Goal: Information Seeking & Learning: Learn about a topic

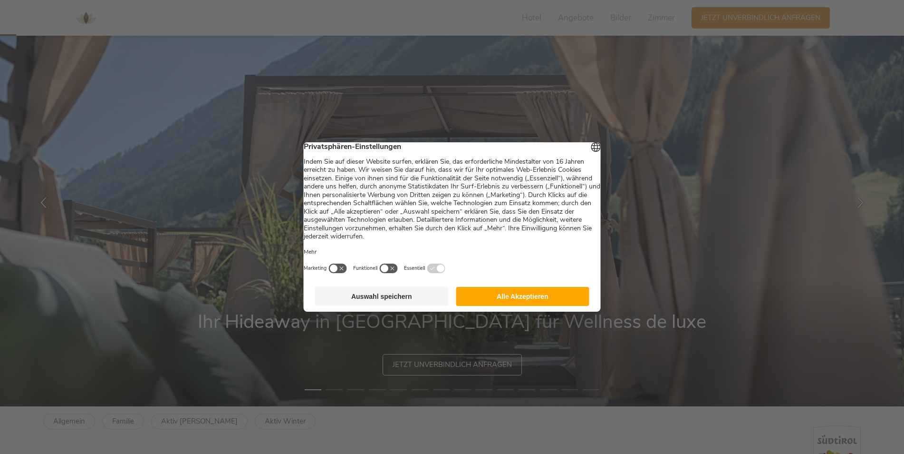
click at [515, 298] on button "Alle Akzeptieren" at bounding box center [523, 296] width 134 height 19
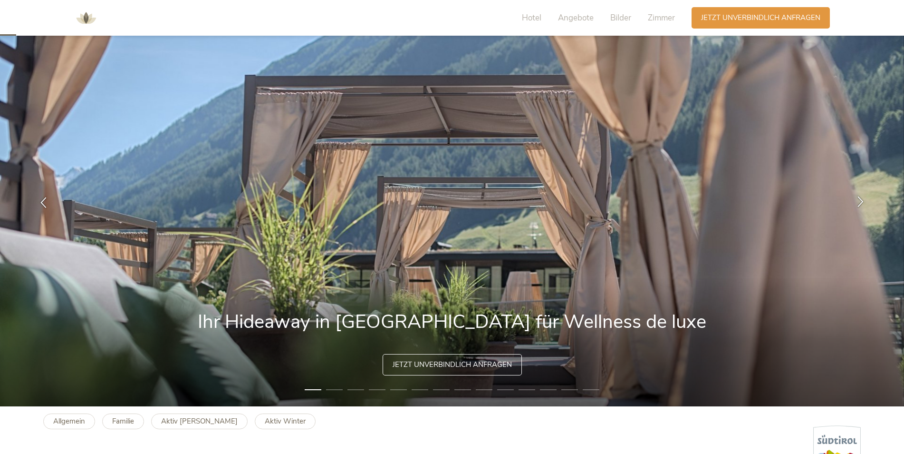
click at [859, 203] on icon at bounding box center [860, 200] width 11 height 11
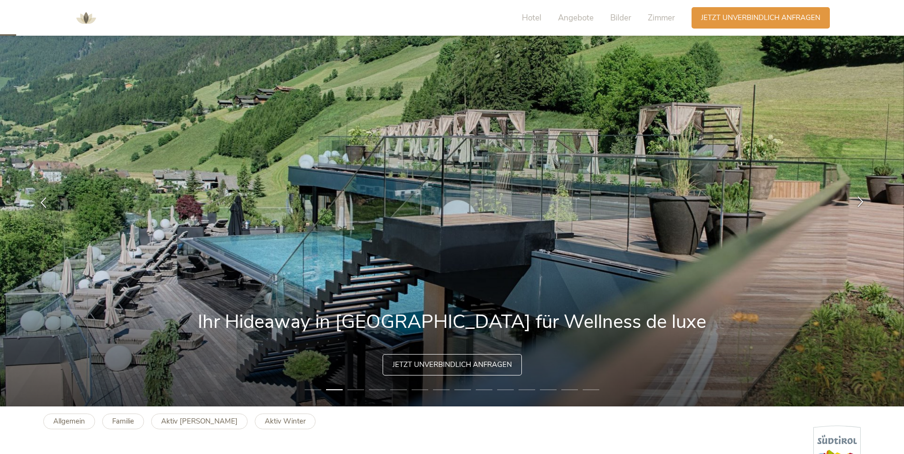
click at [859, 203] on icon at bounding box center [860, 200] width 11 height 11
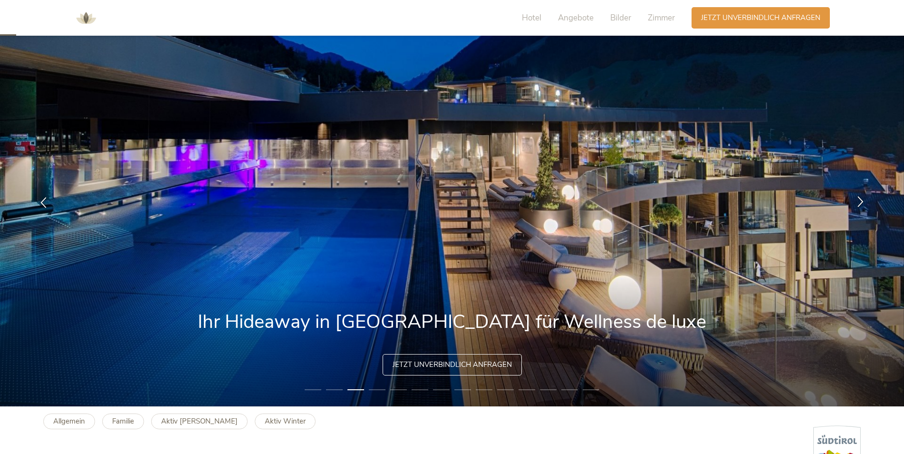
click at [859, 203] on icon at bounding box center [860, 200] width 11 height 11
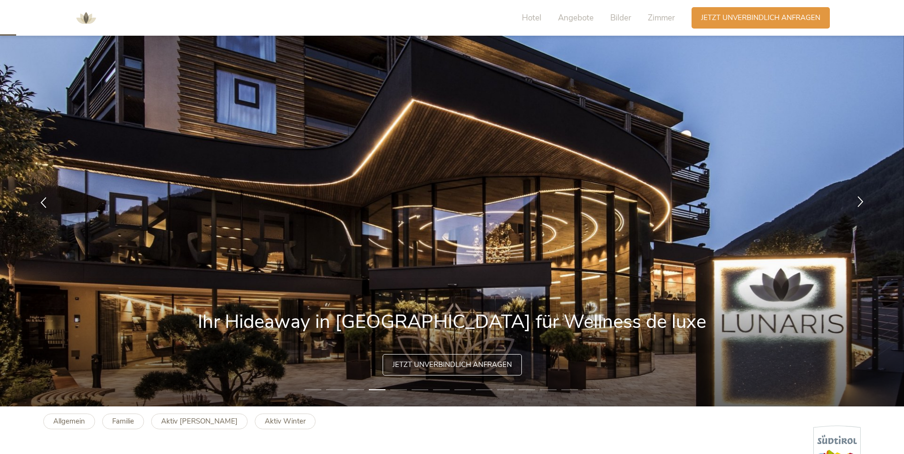
click at [859, 203] on icon at bounding box center [860, 200] width 11 height 11
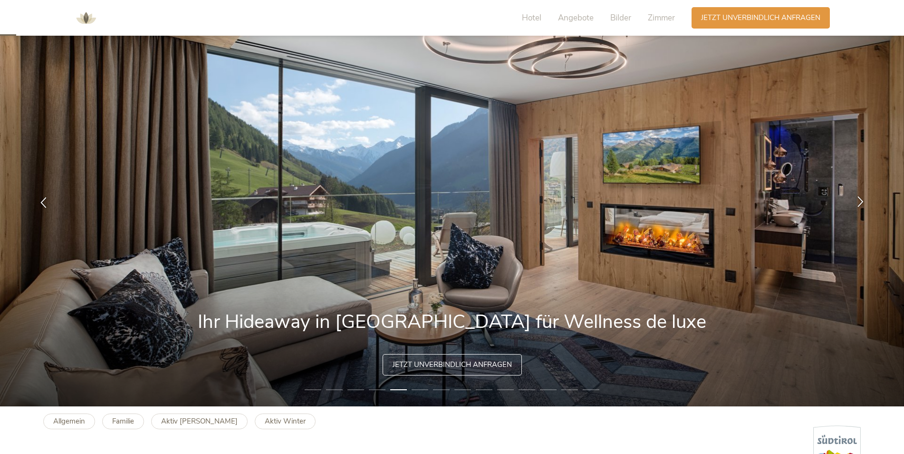
click at [859, 203] on icon at bounding box center [860, 200] width 11 height 11
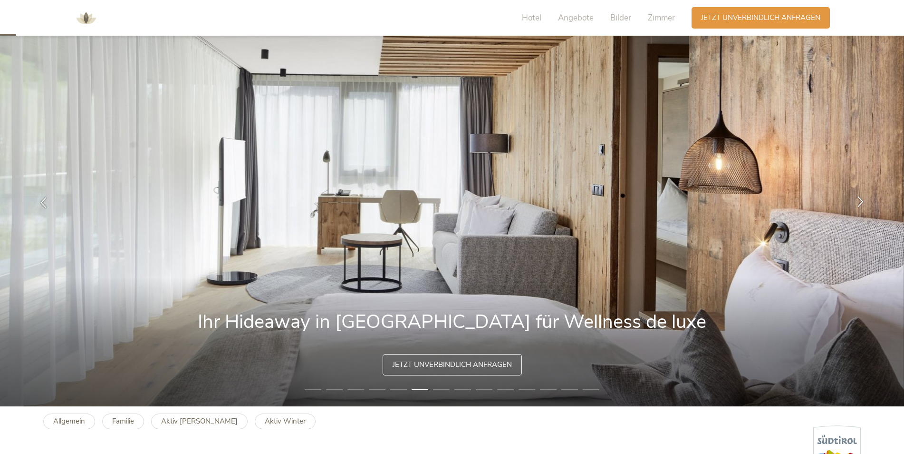
click at [859, 203] on icon at bounding box center [860, 200] width 11 height 11
click at [859, 204] on icon at bounding box center [860, 200] width 11 height 11
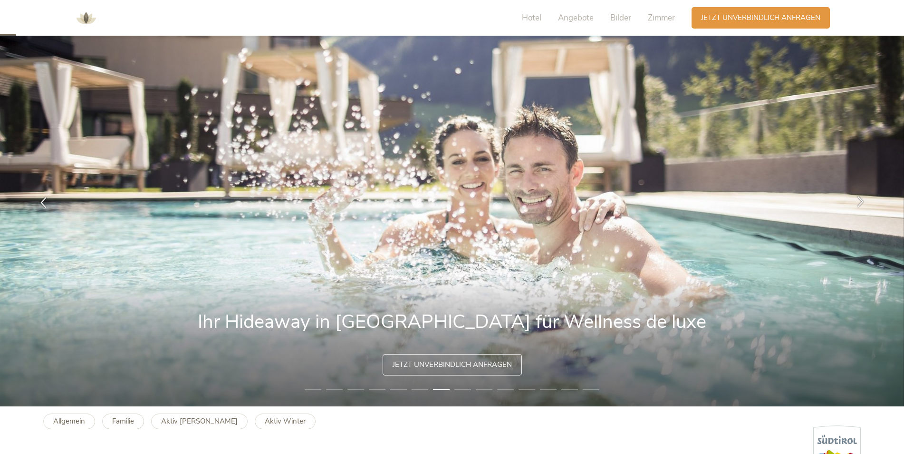
click at [859, 204] on icon at bounding box center [860, 200] width 11 height 11
click at [864, 202] on icon at bounding box center [860, 200] width 11 height 11
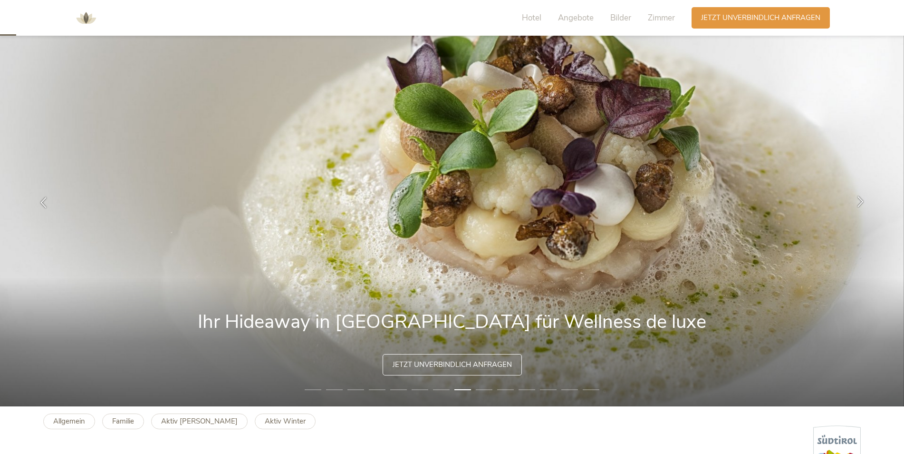
click at [864, 202] on icon at bounding box center [860, 200] width 11 height 11
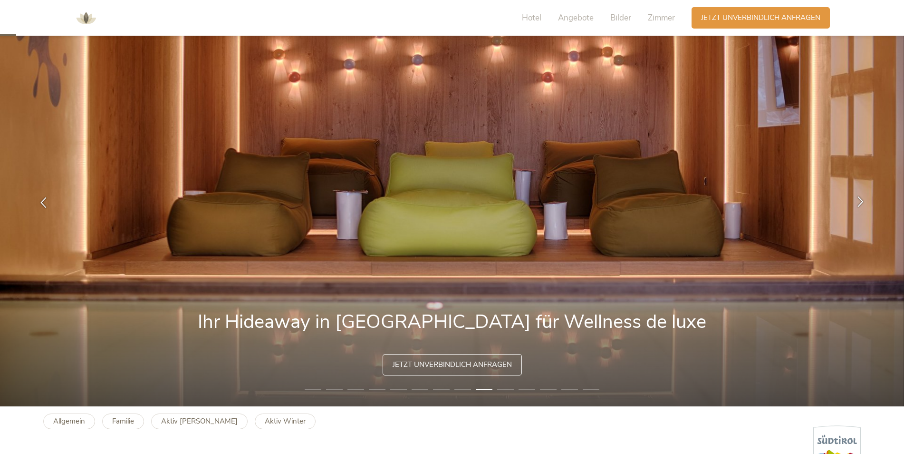
click at [864, 202] on icon at bounding box center [860, 200] width 11 height 11
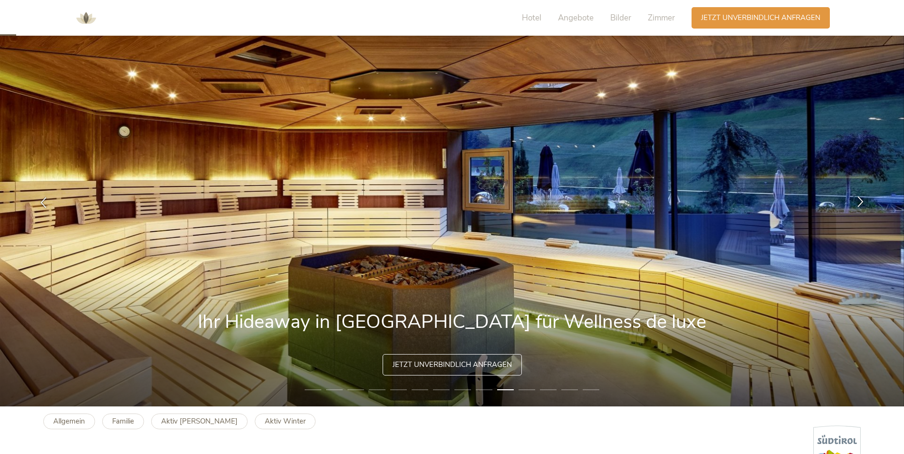
click at [864, 202] on icon at bounding box center [860, 200] width 11 height 11
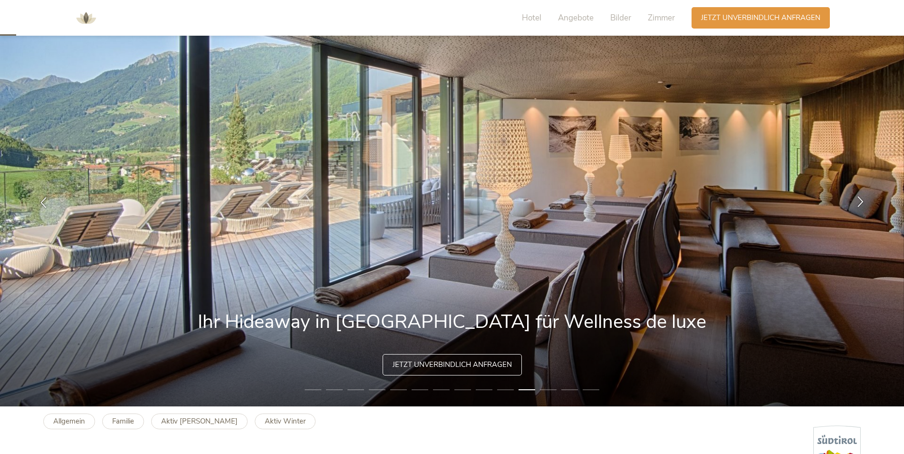
click at [864, 202] on icon at bounding box center [860, 200] width 11 height 11
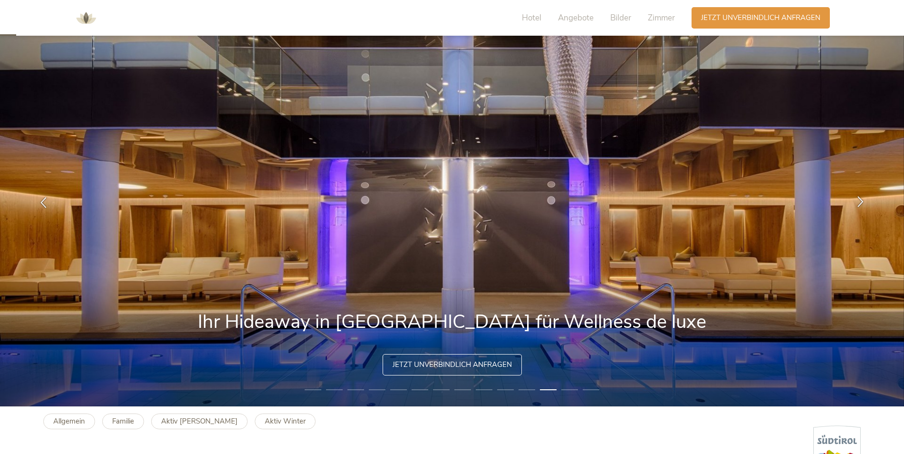
click at [864, 202] on icon at bounding box center [860, 200] width 11 height 11
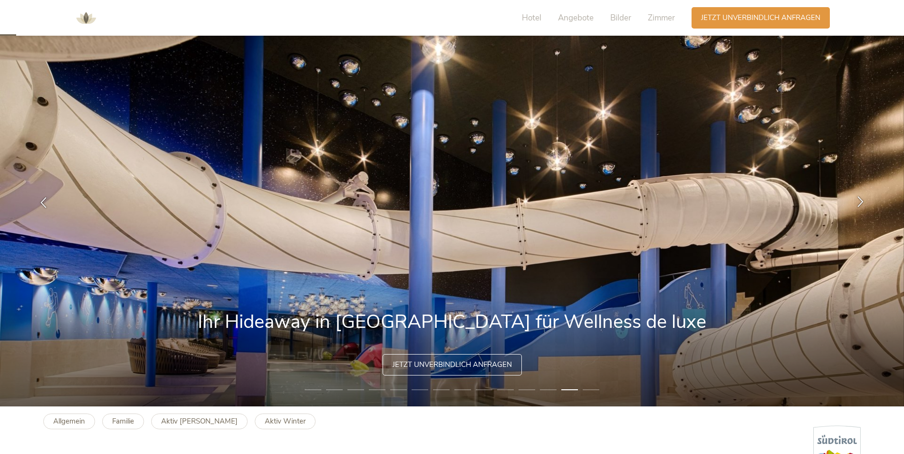
click at [864, 202] on icon at bounding box center [860, 200] width 11 height 11
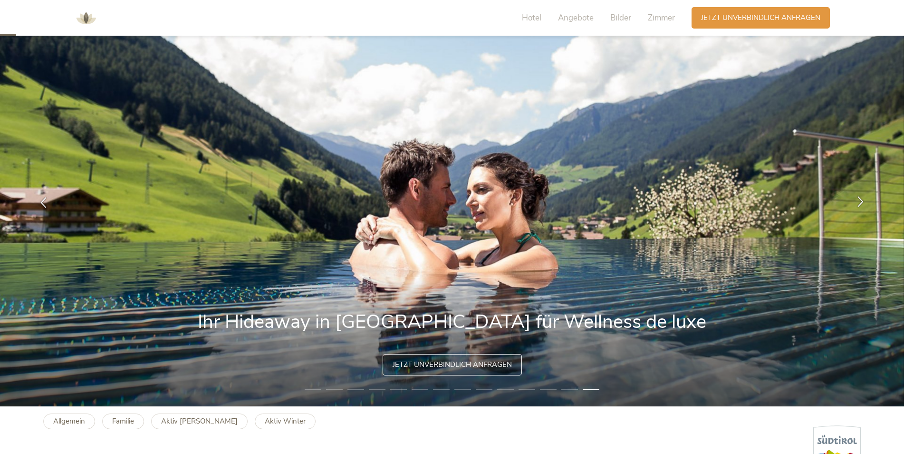
click at [864, 202] on icon at bounding box center [860, 200] width 11 height 11
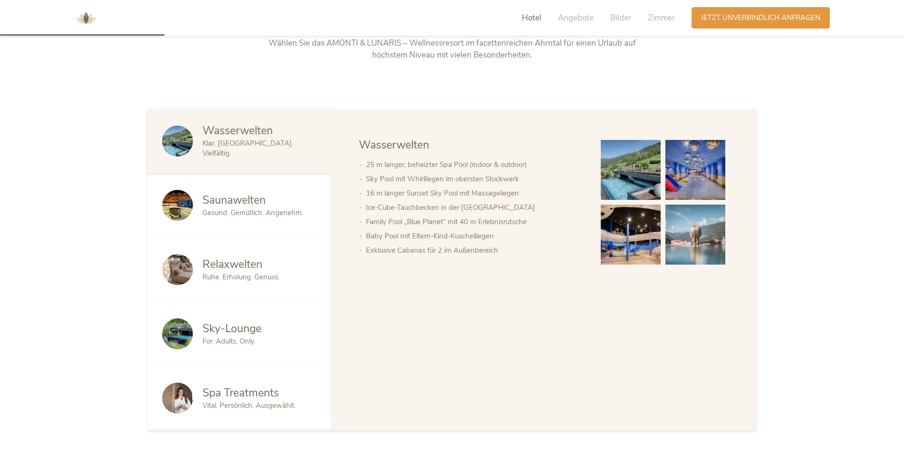
scroll to position [571, 0]
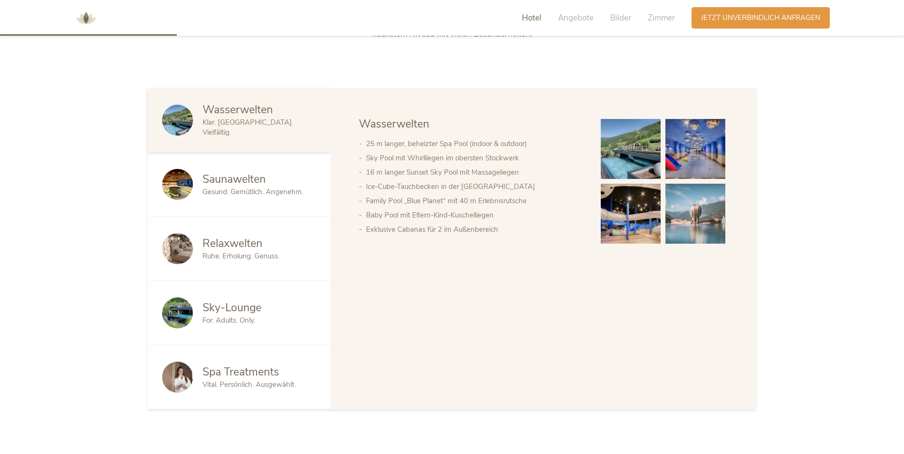
click at [268, 189] on span "Gesund. Gemütlich. Angenehm." at bounding box center [253, 192] width 101 height 10
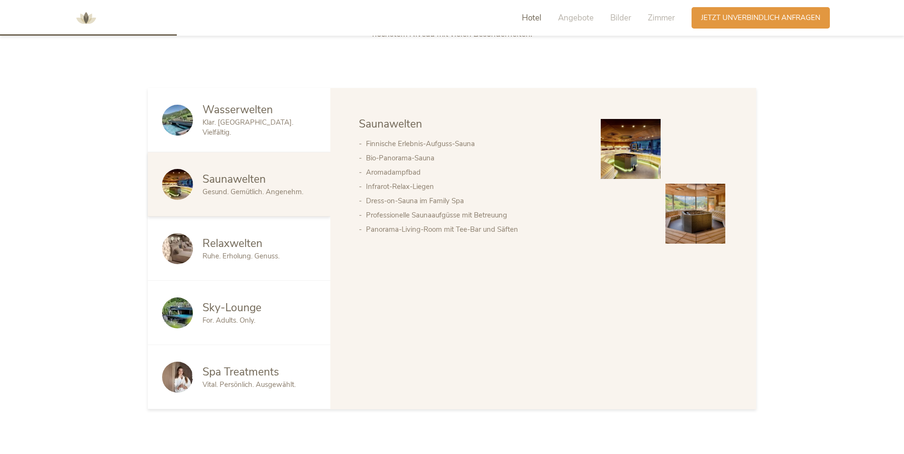
click at [266, 254] on span "Ruhe. Erholung. Genuss." at bounding box center [241, 256] width 77 height 10
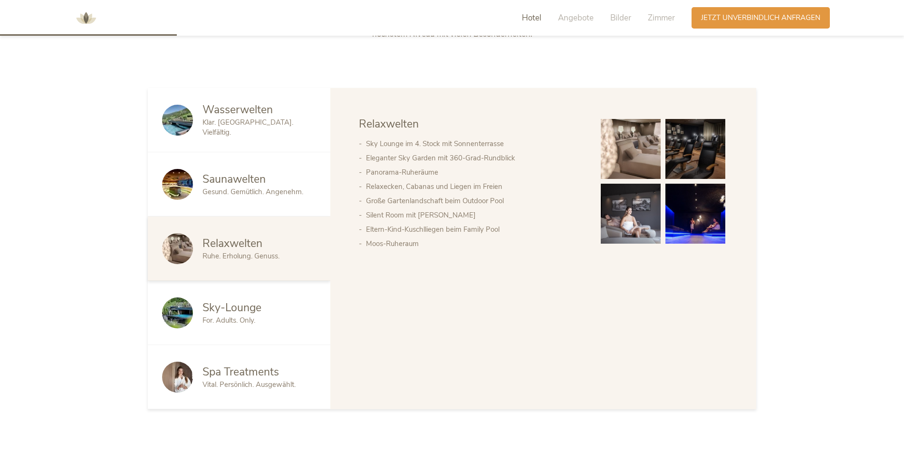
click at [694, 159] on img at bounding box center [696, 149] width 60 height 60
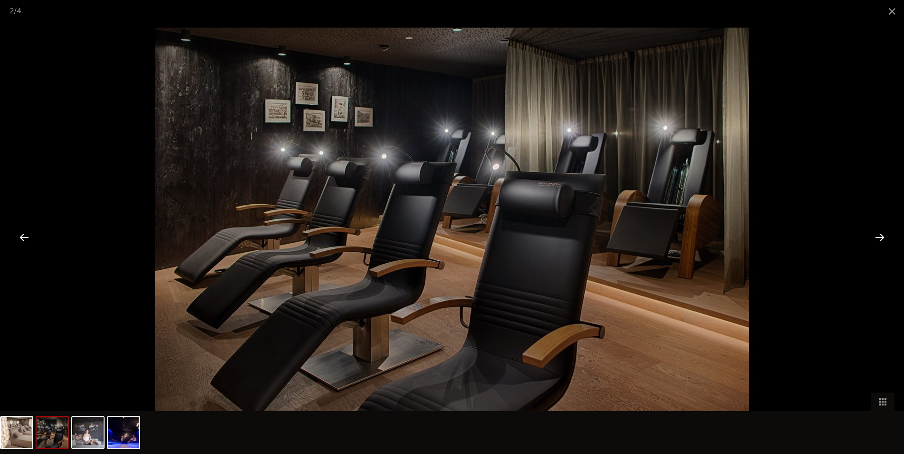
click at [18, 242] on div at bounding box center [24, 236] width 29 height 29
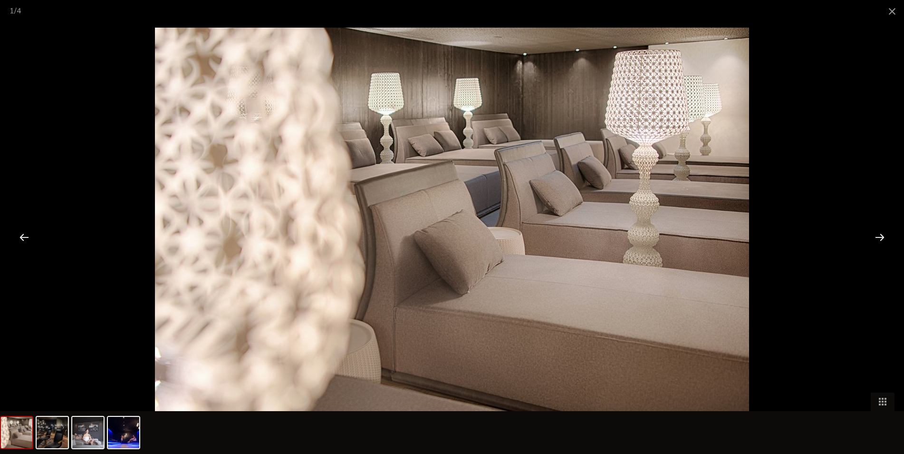
click at [19, 241] on div at bounding box center [24, 236] width 29 height 29
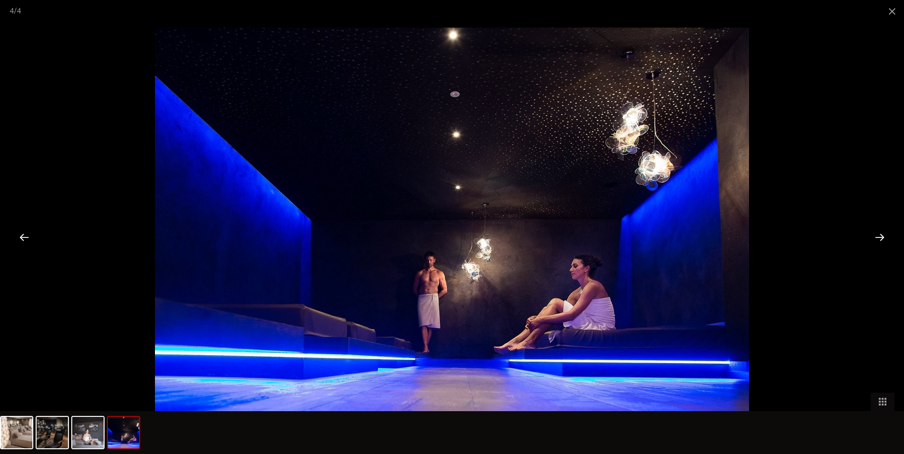
click at [19, 241] on div at bounding box center [24, 236] width 29 height 29
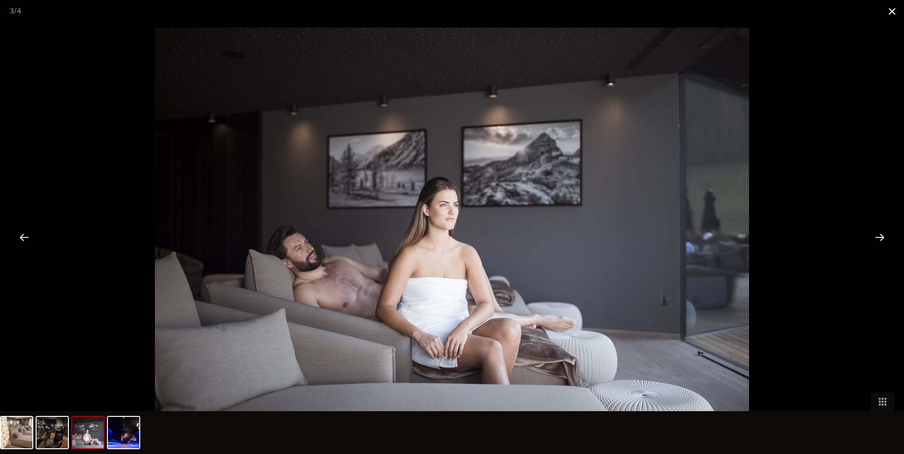
click at [895, 11] on span at bounding box center [893, 11] width 24 height 22
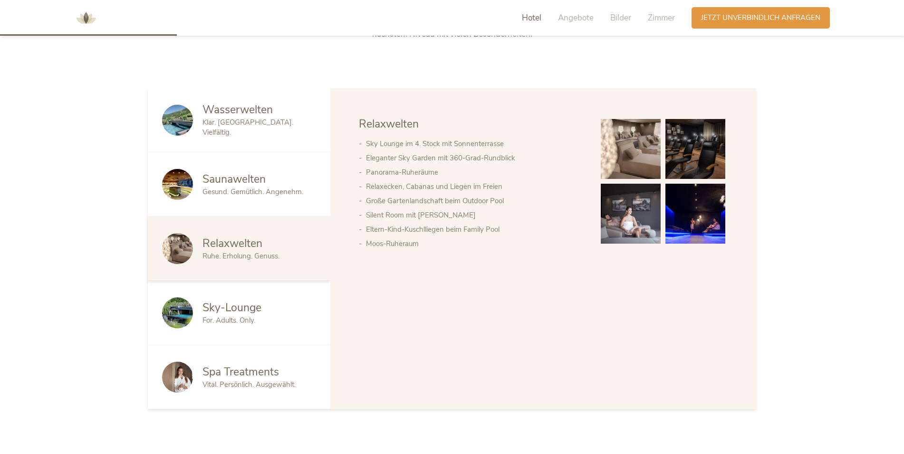
click at [215, 319] on span "For. Adults. Only." at bounding box center [229, 320] width 53 height 10
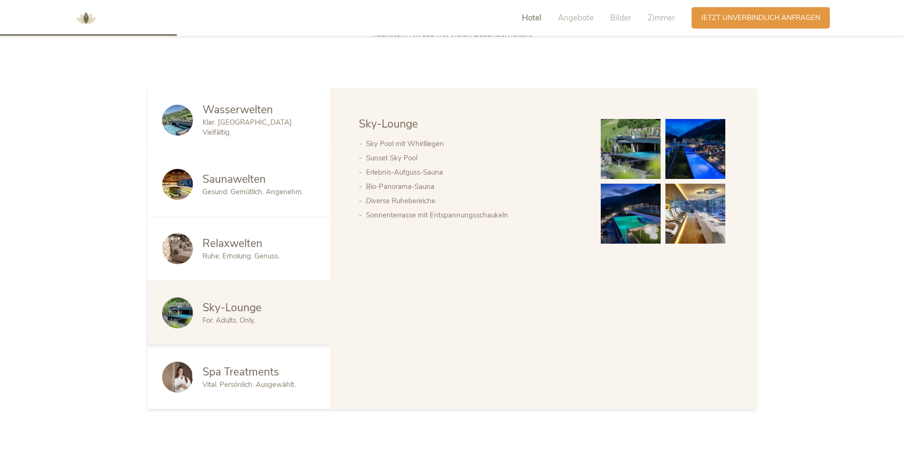
click at [623, 155] on img at bounding box center [631, 149] width 60 height 60
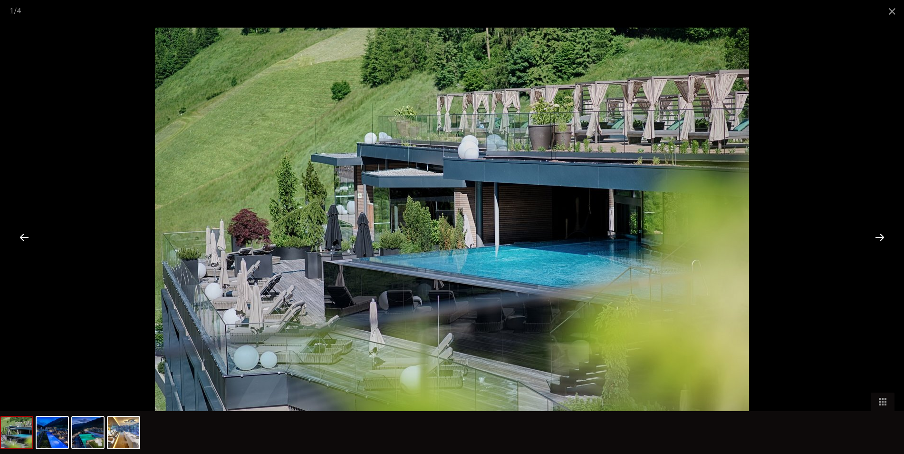
click at [880, 234] on div at bounding box center [879, 236] width 29 height 29
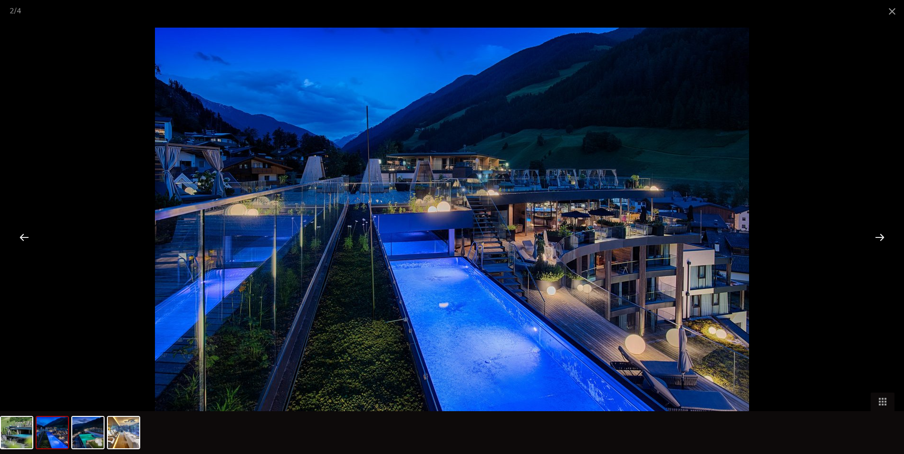
click at [880, 234] on div at bounding box center [879, 236] width 29 height 29
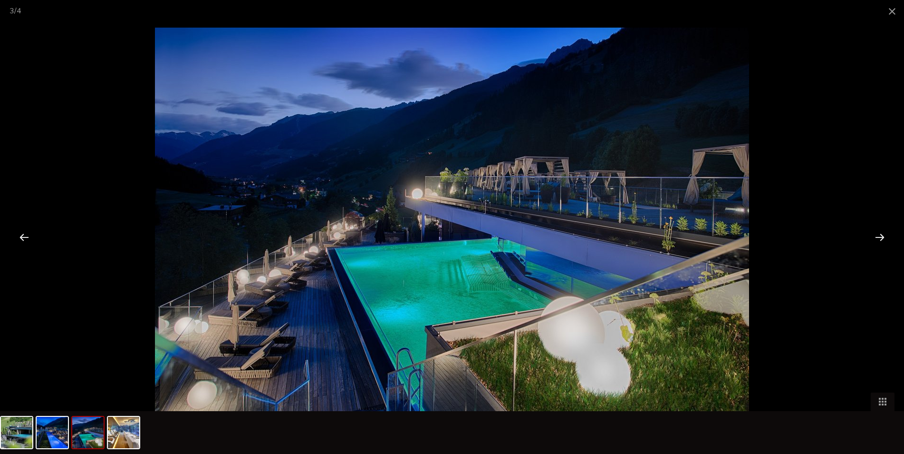
click at [880, 234] on div at bounding box center [879, 236] width 29 height 29
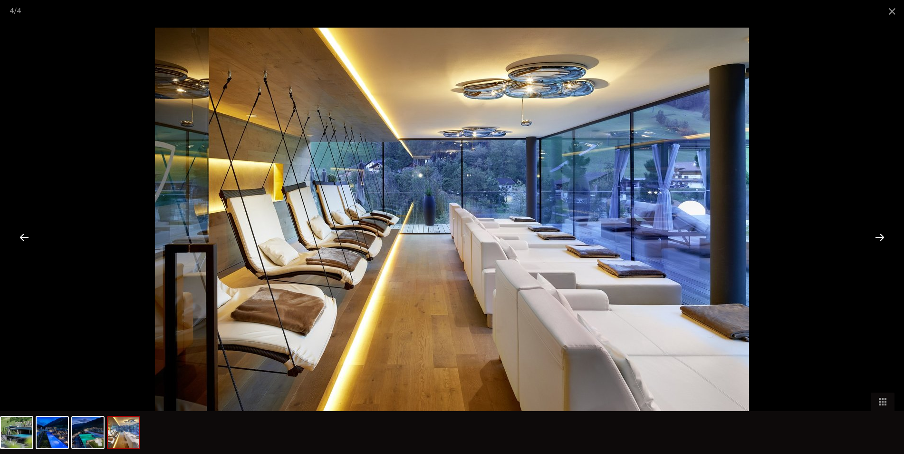
click at [28, 241] on div at bounding box center [24, 236] width 29 height 29
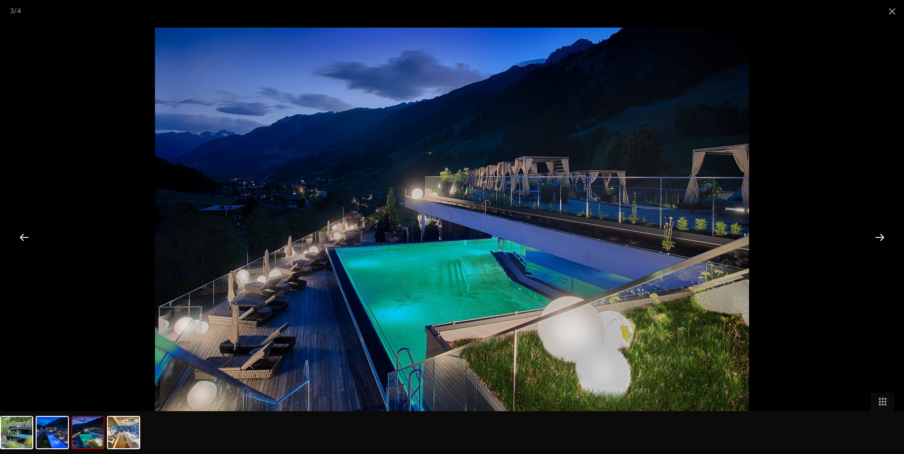
click at [878, 238] on div at bounding box center [879, 236] width 29 height 29
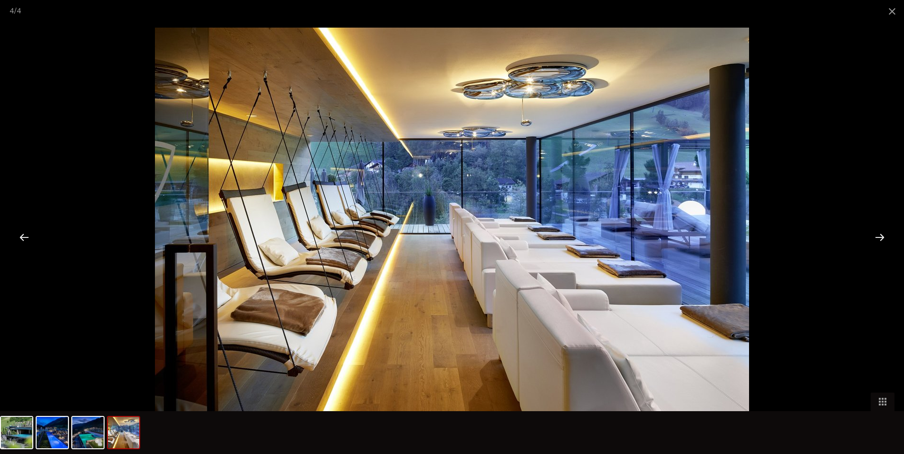
click at [878, 238] on div at bounding box center [879, 236] width 29 height 29
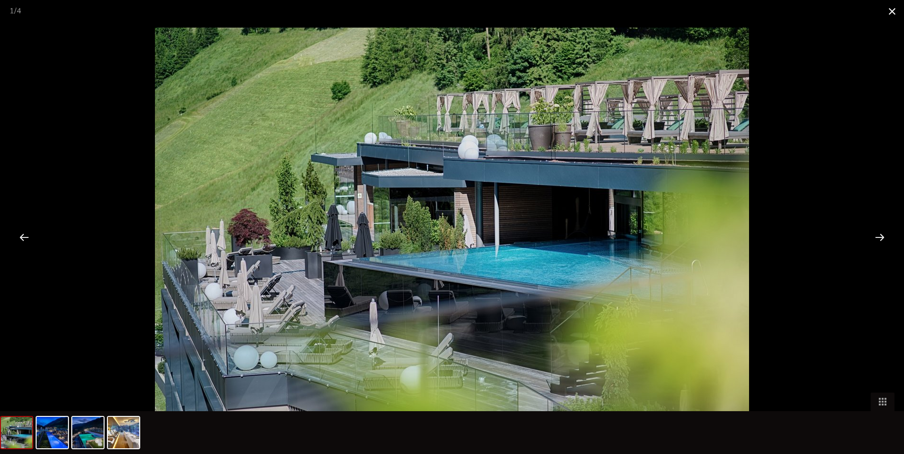
click at [897, 17] on span at bounding box center [893, 11] width 24 height 22
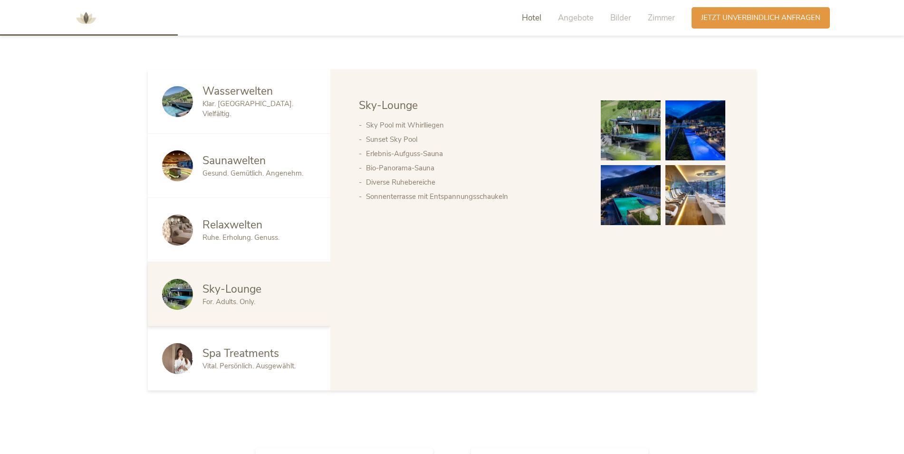
scroll to position [618, 0]
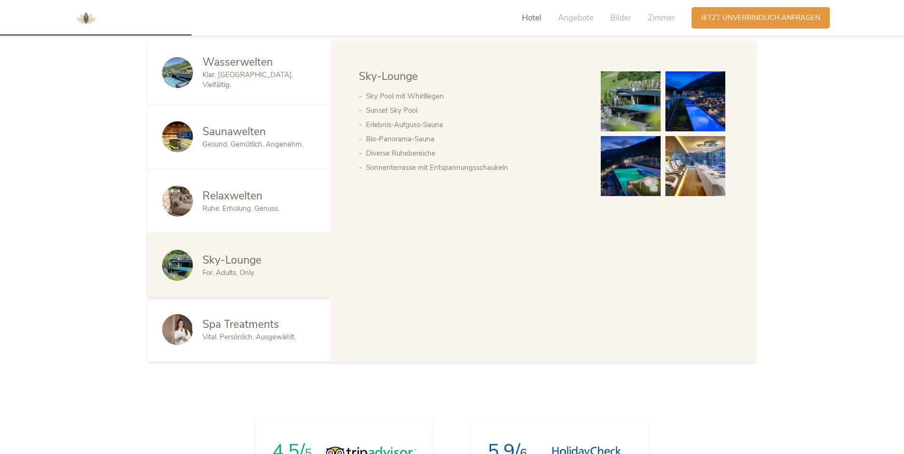
click at [236, 321] on span "Spa Treatments" at bounding box center [241, 324] width 77 height 15
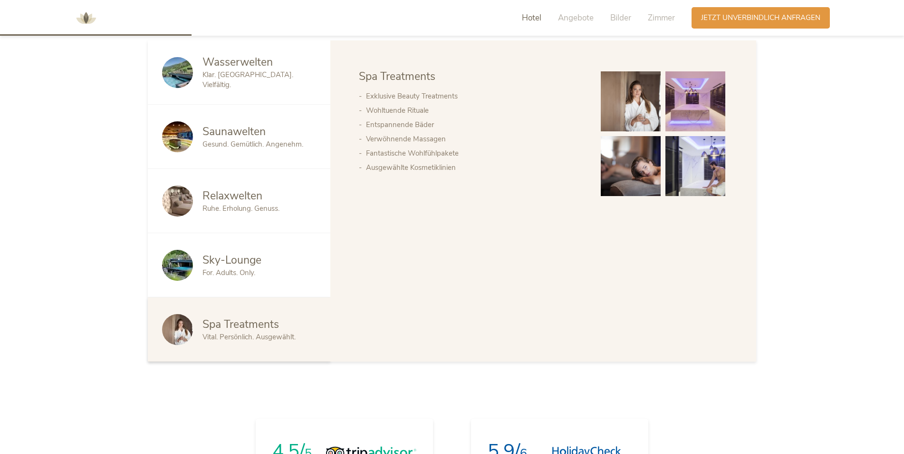
click at [639, 113] on img at bounding box center [631, 101] width 60 height 60
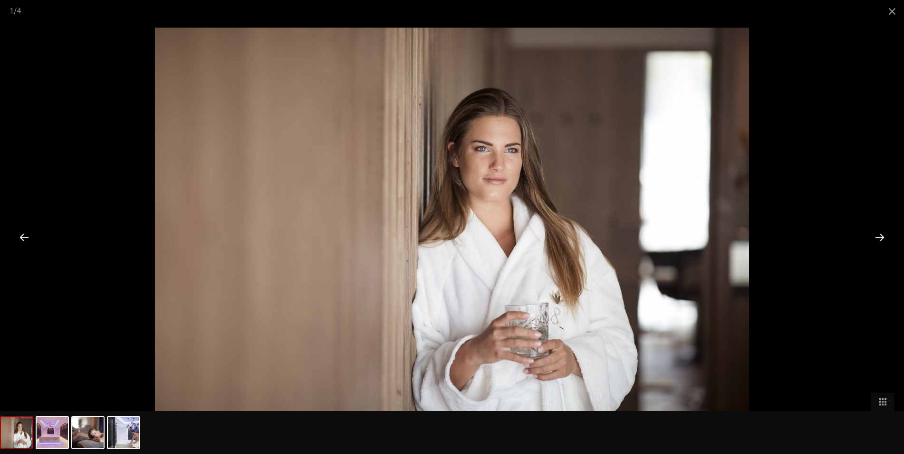
click at [880, 238] on div at bounding box center [879, 236] width 29 height 29
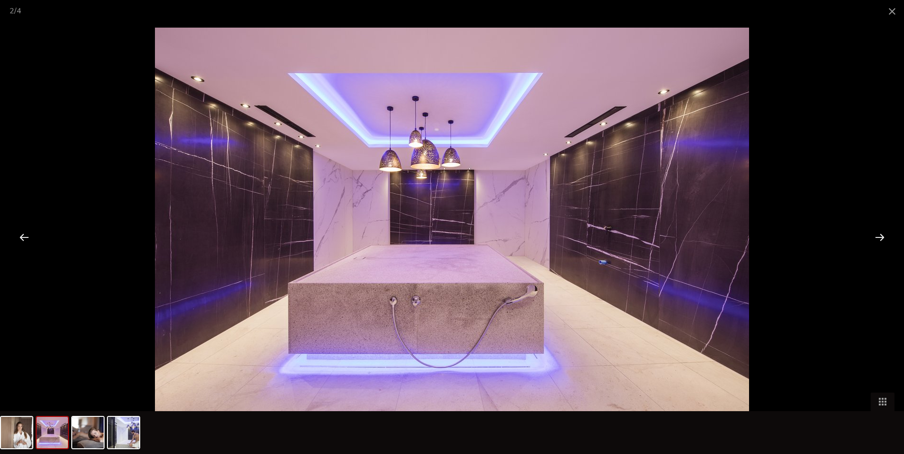
click at [880, 238] on div at bounding box center [879, 236] width 29 height 29
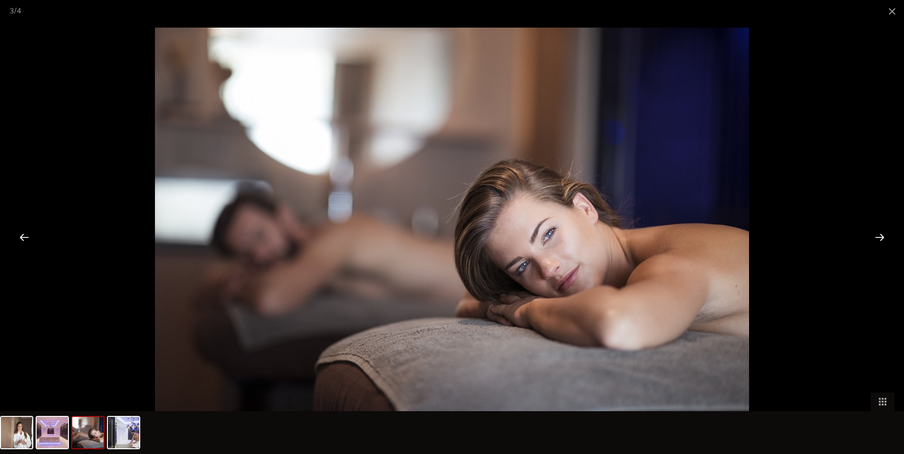
click at [880, 238] on div at bounding box center [879, 236] width 29 height 29
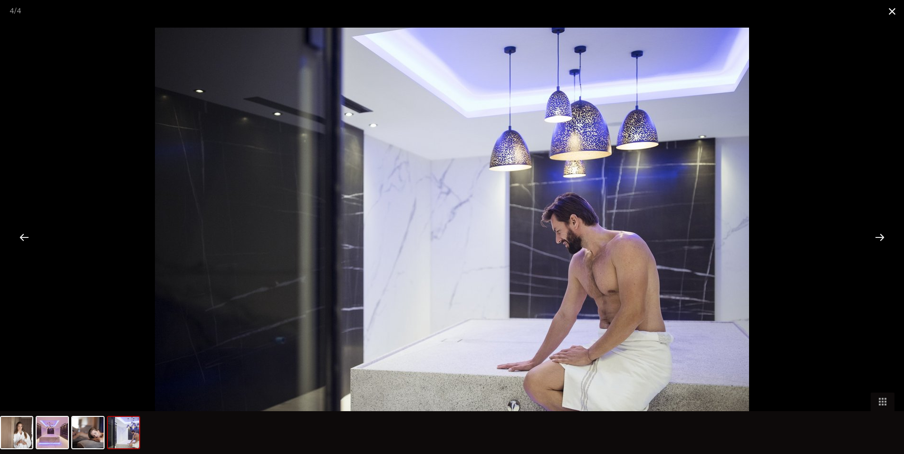
click at [894, 15] on span at bounding box center [893, 11] width 24 height 22
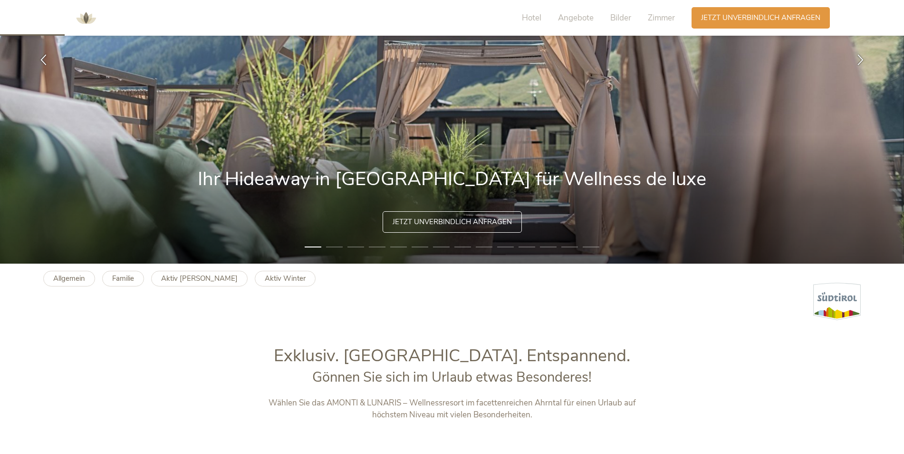
scroll to position [238, 0]
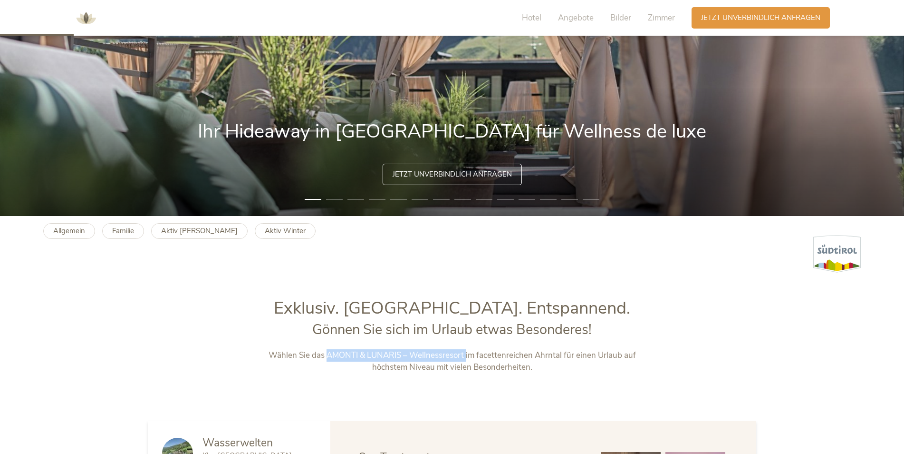
drag, startPoint x: 330, startPoint y: 355, endPoint x: 466, endPoint y: 356, distance: 136.9
click at [466, 356] on p "Wählen Sie das AMONTI & LUNARIS – Wellnessresort im facettenreichen Ahrntal für…" at bounding box center [452, 361] width 397 height 24
copy p "AMONTI & LUNARIS – Wellnessresort"
